Goal: Information Seeking & Learning: Learn about a topic

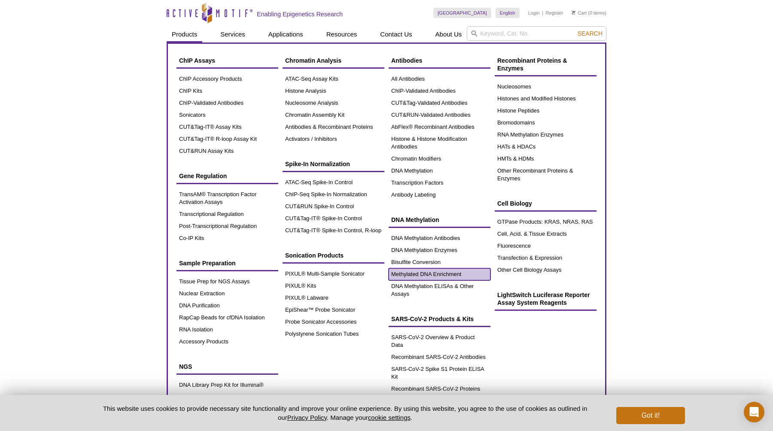
click at [415, 272] on link "Methylated DNA Enrichment" at bounding box center [440, 275] width 102 height 12
click at [415, 285] on link "DNA Methylation ELISAs & Other Assays" at bounding box center [440, 291] width 102 height 20
click at [417, 288] on link "DNA Methylation ELISAs & Other Assays" at bounding box center [440, 291] width 102 height 20
click at [447, 287] on link "DNA Methylation ELISAs & Other Assays" at bounding box center [440, 291] width 102 height 20
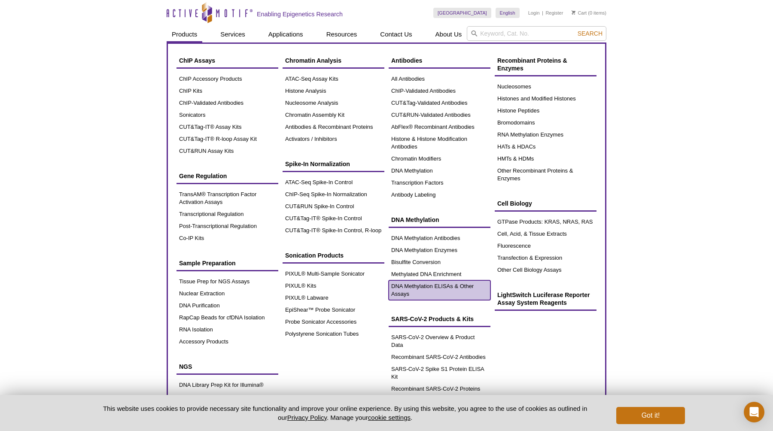
click at [400, 288] on link "DNA Methylation ELISAs & Other Assays" at bounding box center [440, 291] width 102 height 20
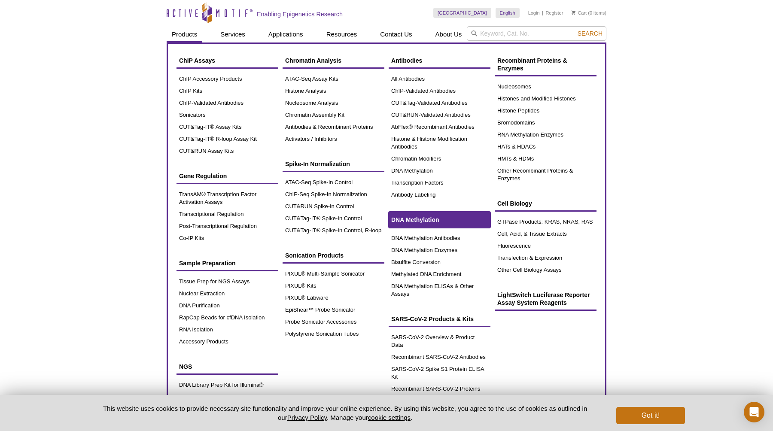
click at [417, 217] on span "DNA Methylation" at bounding box center [415, 220] width 48 height 7
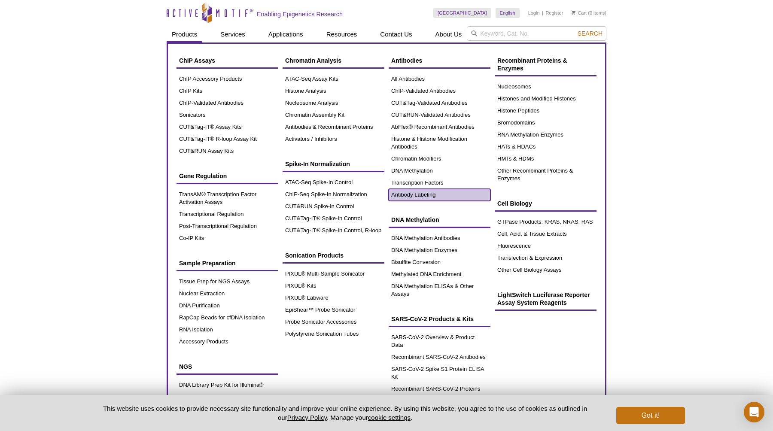
click at [417, 193] on link "Antibody Labeling" at bounding box center [440, 195] width 102 height 12
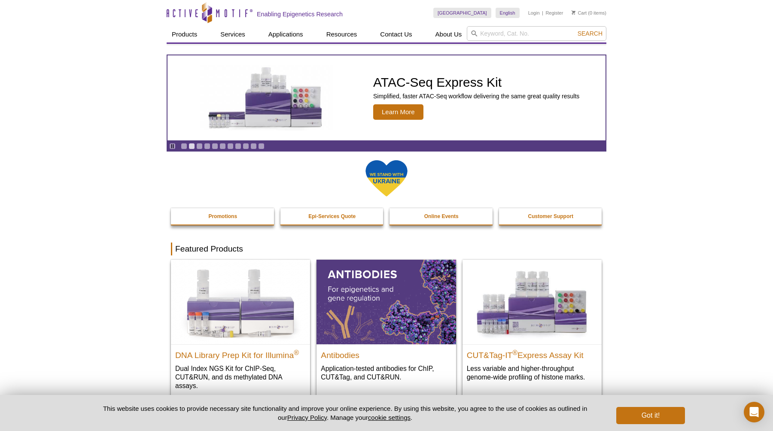
click at [234, 220] on link "Promotions" at bounding box center [223, 216] width 104 height 16
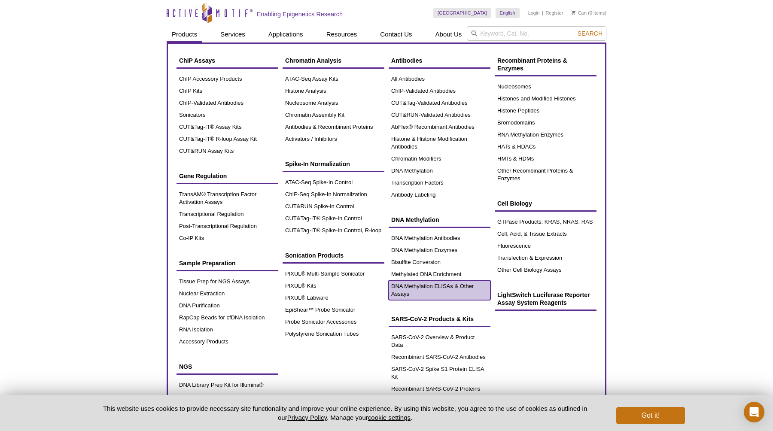
click at [407, 284] on link "DNA Methylation ELISAs & Other Assays" at bounding box center [440, 291] width 102 height 20
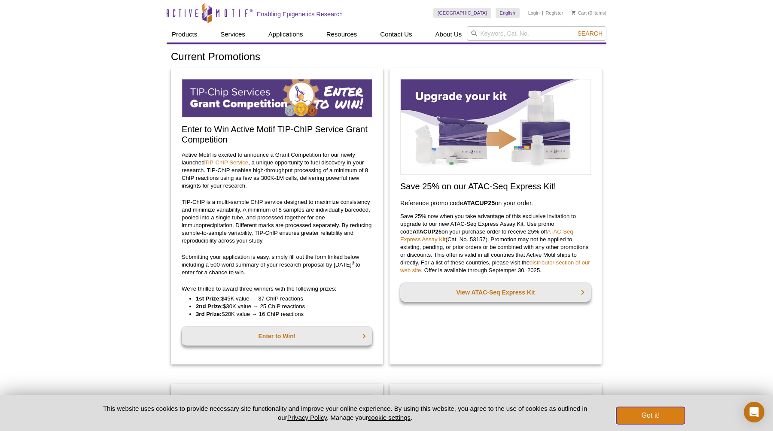
click at [655, 418] on button "Got it!" at bounding box center [650, 415] width 69 height 17
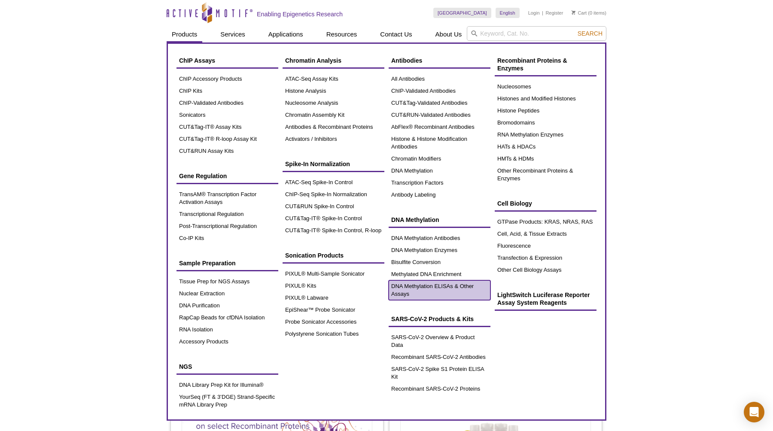
click at [436, 286] on link "DNA Methylation ELISAs & Other Assays" at bounding box center [440, 291] width 102 height 20
click at [185, 34] on link "Products" at bounding box center [185, 34] width 36 height 16
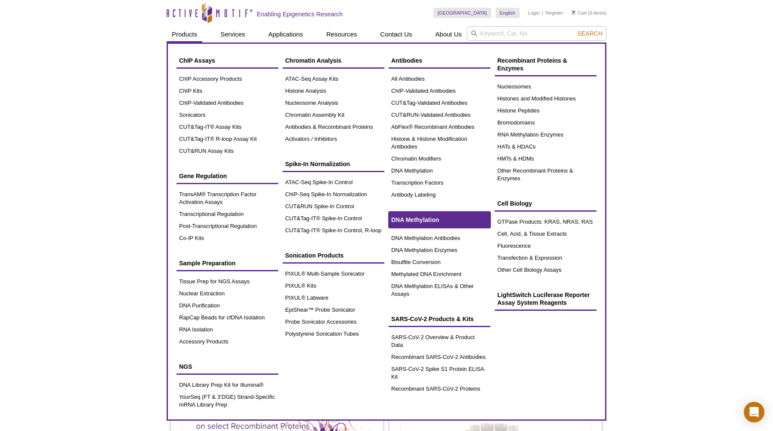
click at [411, 218] on span "DNA Methylation" at bounding box center [415, 220] width 48 height 7
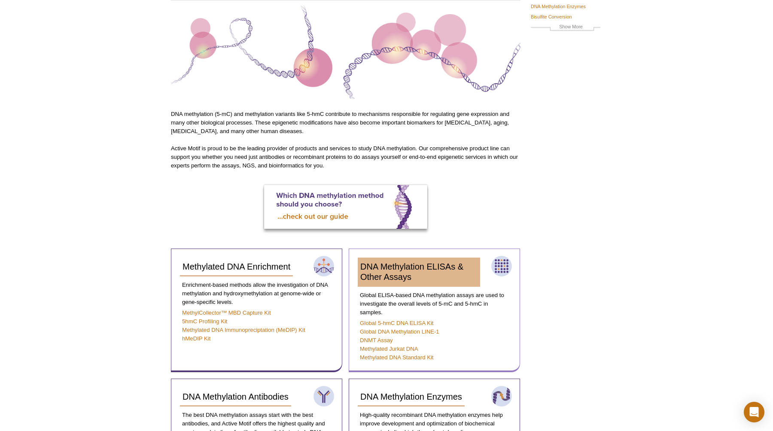
scroll to position [102, 0]
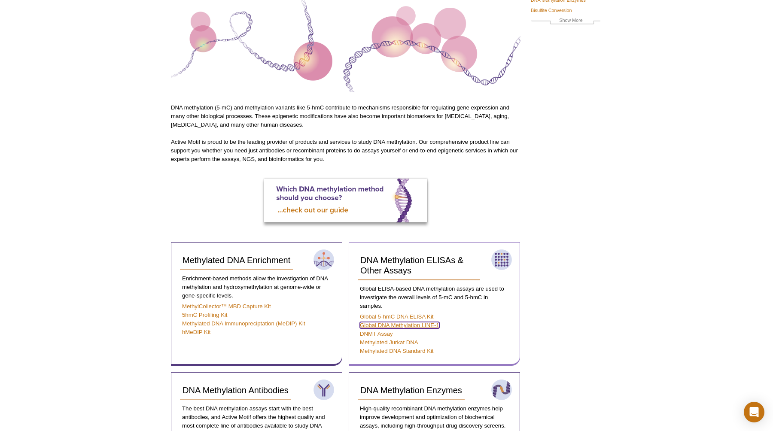
click at [425, 326] on link "Global DNA Methylation LINE-1" at bounding box center [399, 325] width 79 height 6
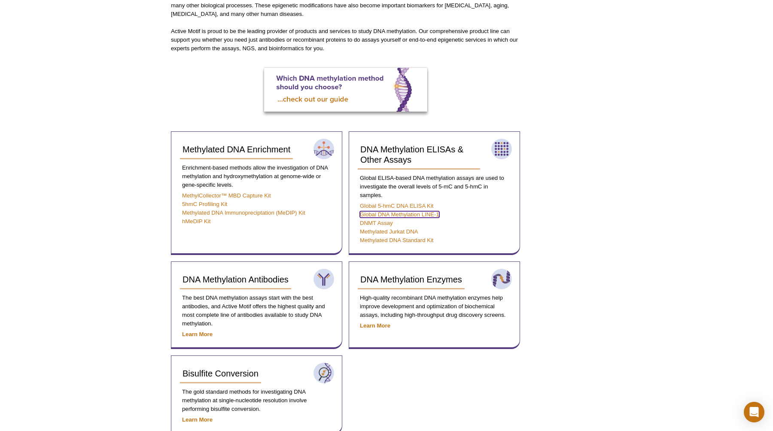
scroll to position [214, 0]
click at [218, 203] on link "5hmC Profiling Kit" at bounding box center [205, 204] width 46 height 6
click at [244, 192] on link "MethylCollector™ MBD Capture Kit" at bounding box center [226, 195] width 89 height 6
